Goal: Task Accomplishment & Management: Use online tool/utility

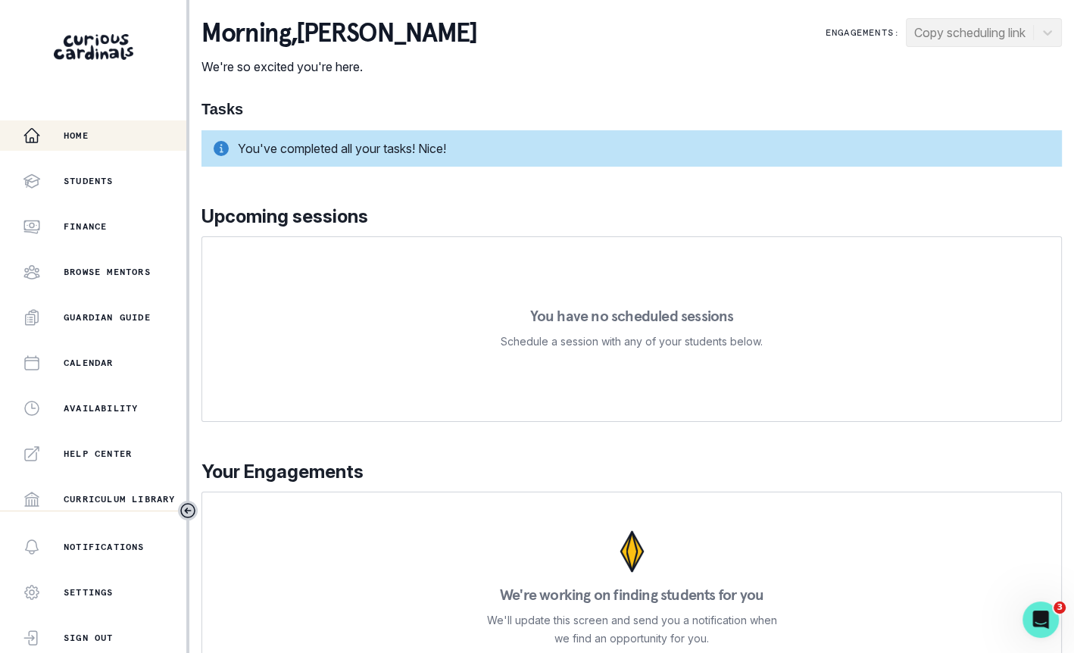
scroll to position [276, 0]
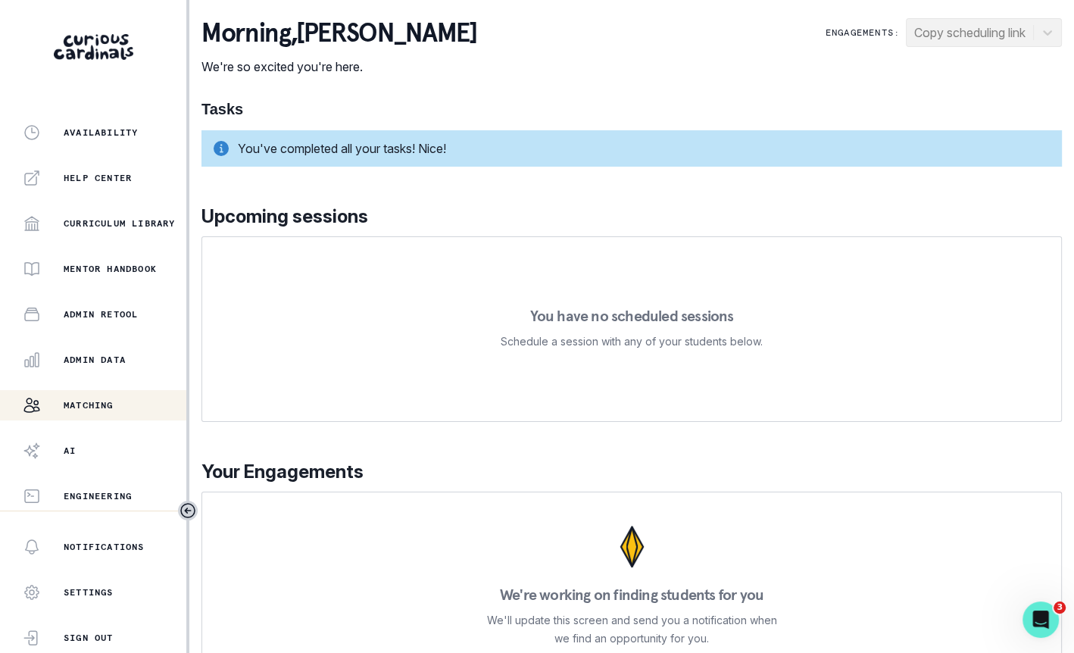
click at [91, 411] on div "Matching" at bounding box center [105, 405] width 164 height 18
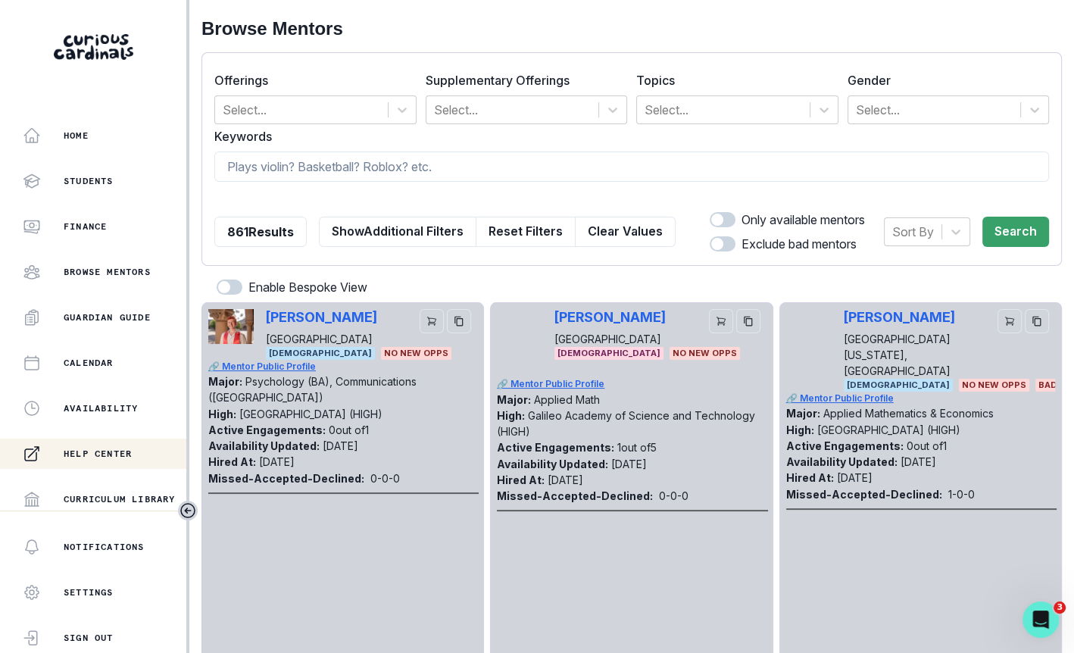
scroll to position [276, 0]
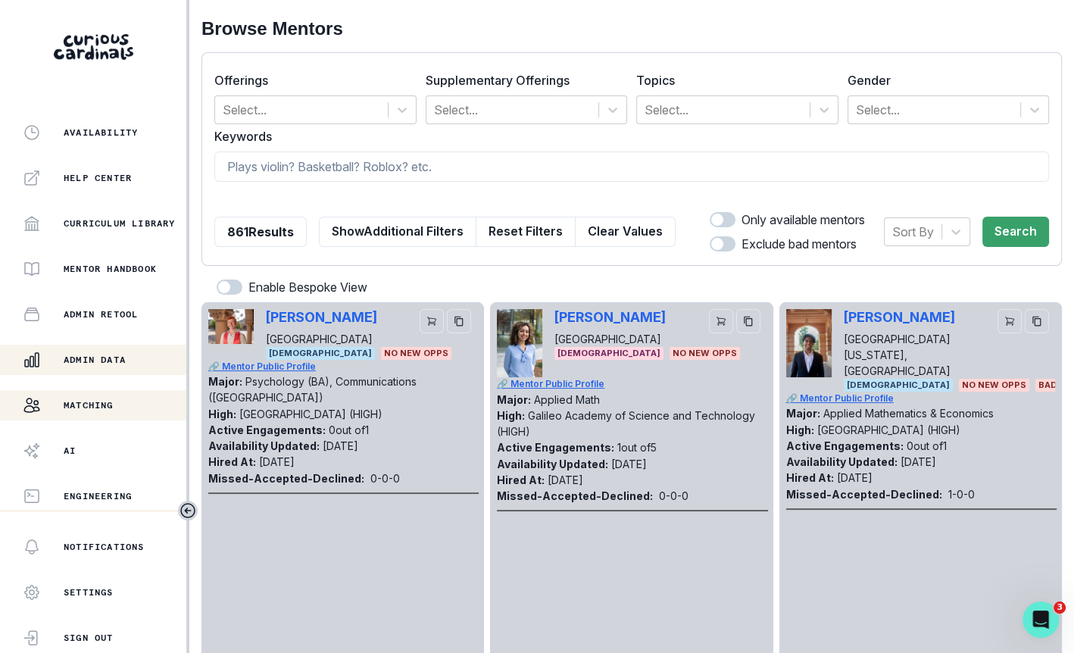
click at [126, 357] on p "Admin Data" at bounding box center [95, 360] width 62 height 12
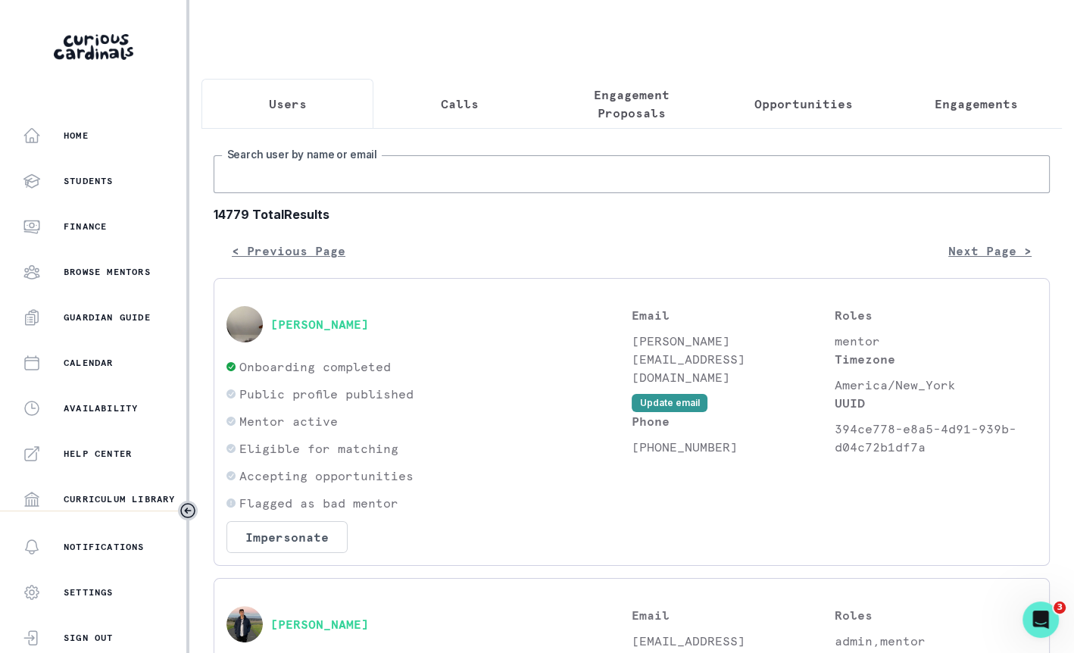
click at [402, 163] on input "Search user by name or email" at bounding box center [632, 174] width 836 height 38
type input "[PERSON_NAME]"
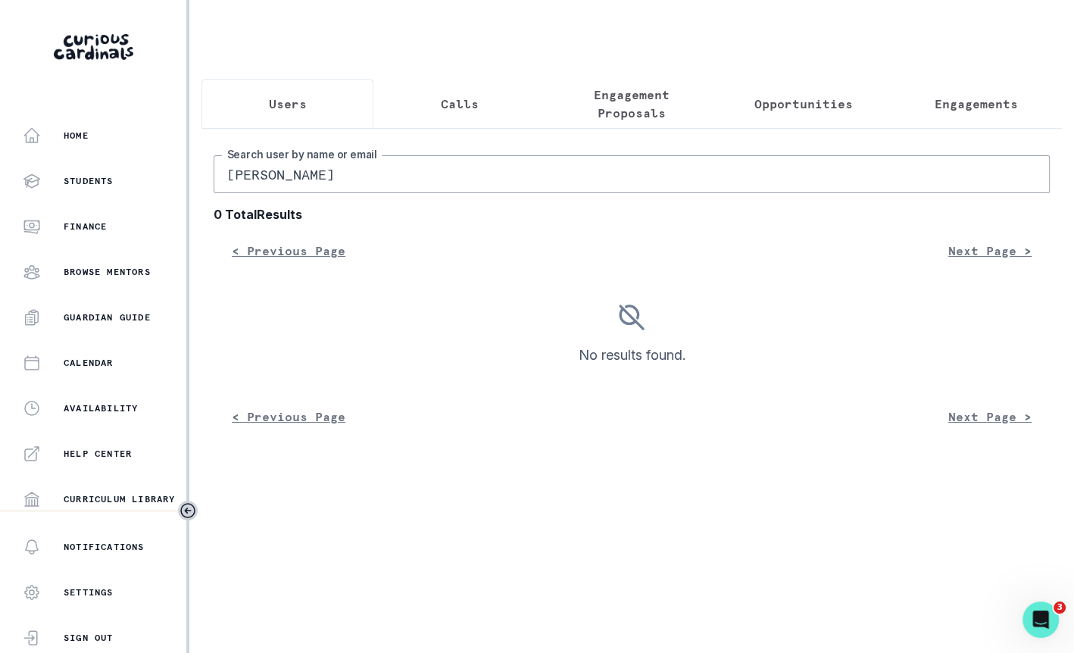
click at [356, 184] on input "[PERSON_NAME]" at bounding box center [632, 174] width 836 height 38
paste input "n"
type input "[PERSON_NAME]"
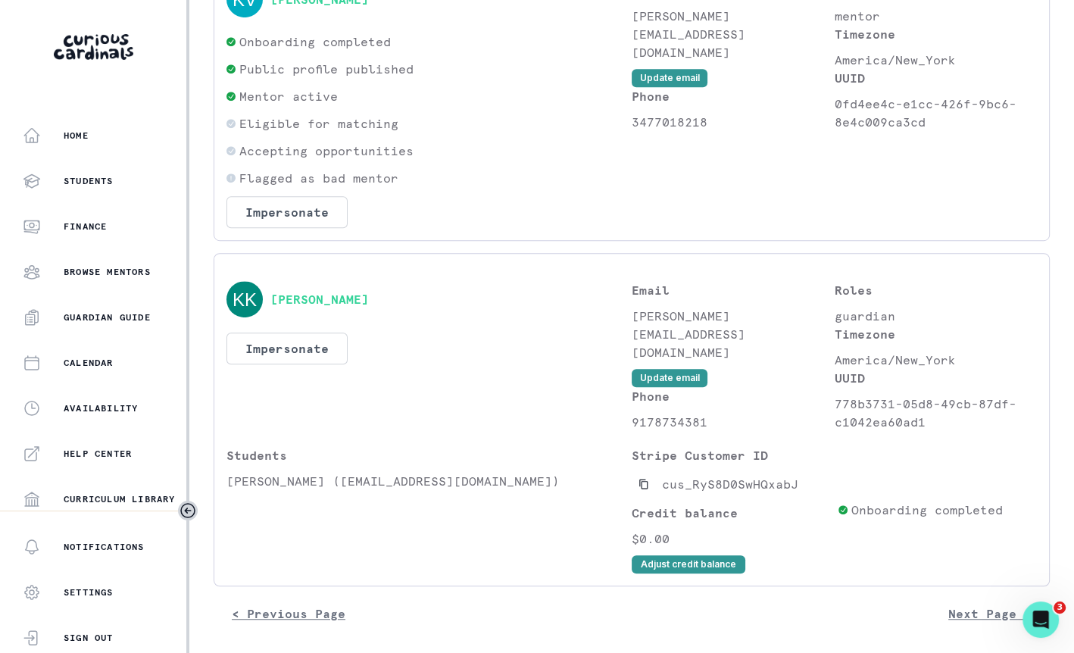
scroll to position [298, 0]
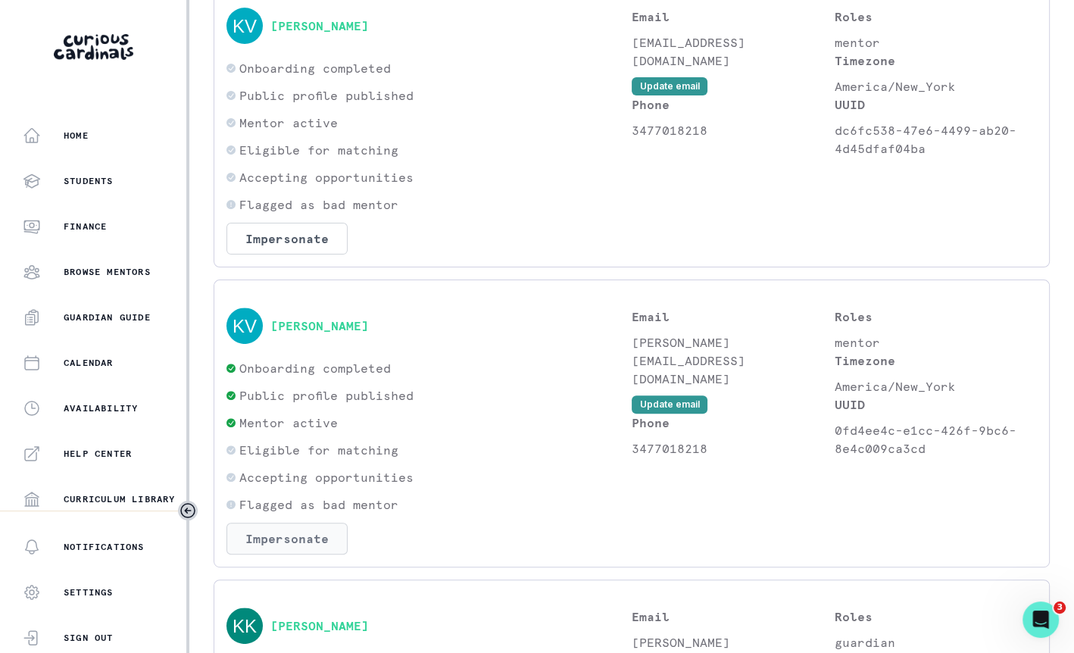
click at [297, 538] on button "Impersonate" at bounding box center [287, 539] width 121 height 32
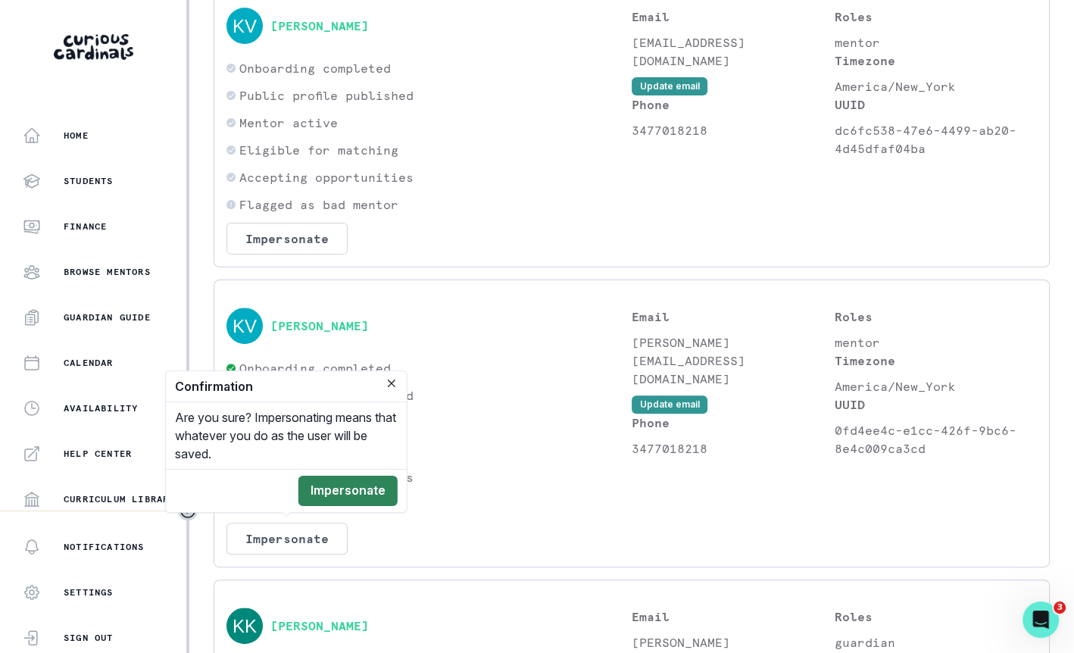
click at [335, 489] on button "Impersonate" at bounding box center [347, 491] width 99 height 30
